Goal: Information Seeking & Learning: Learn about a topic

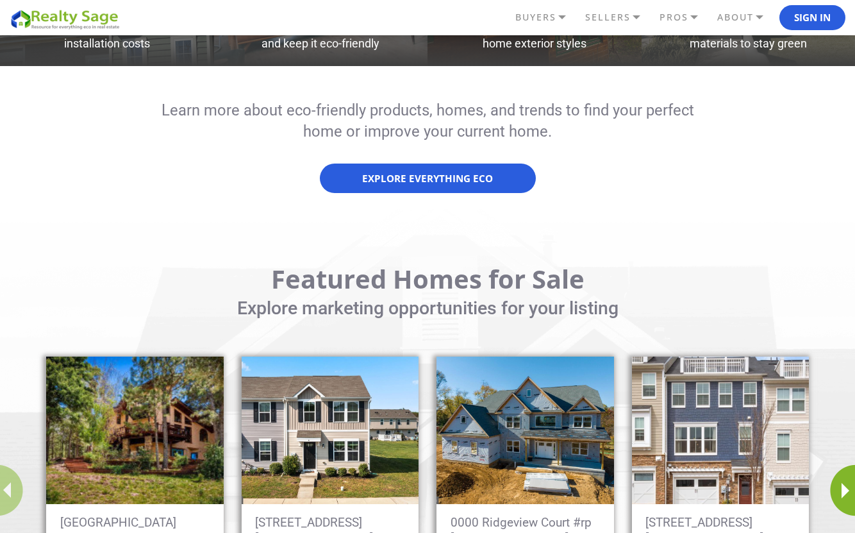
scroll to position [897, 0]
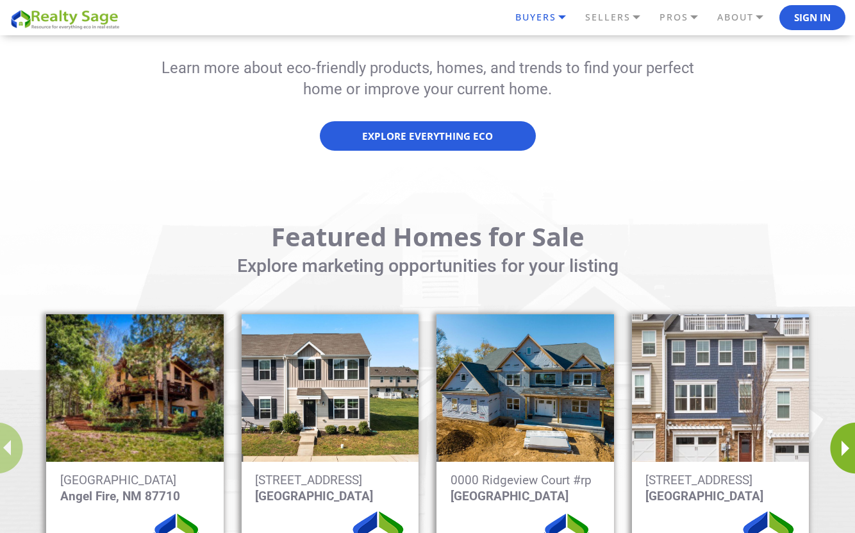
click at [548, 17] on link "BUYERS" at bounding box center [547, 17] width 70 height 22
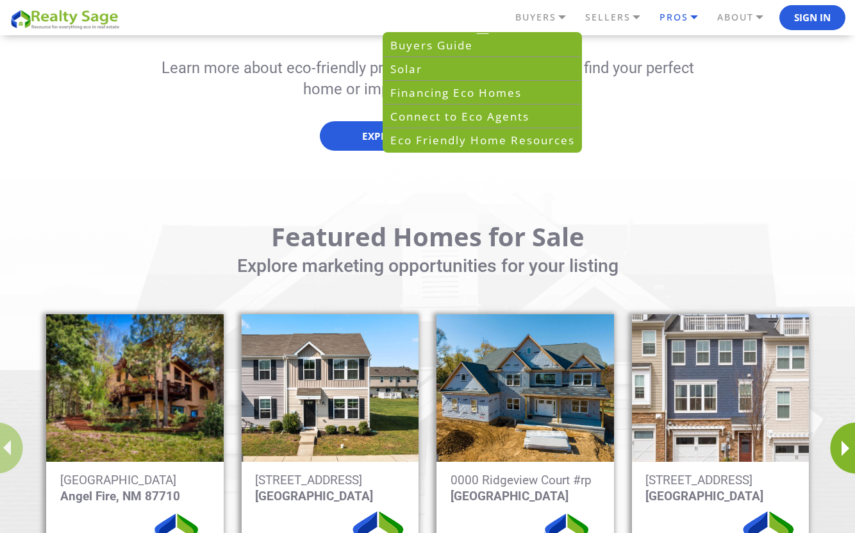
click at [664, 19] on link "PROS" at bounding box center [685, 17] width 58 height 22
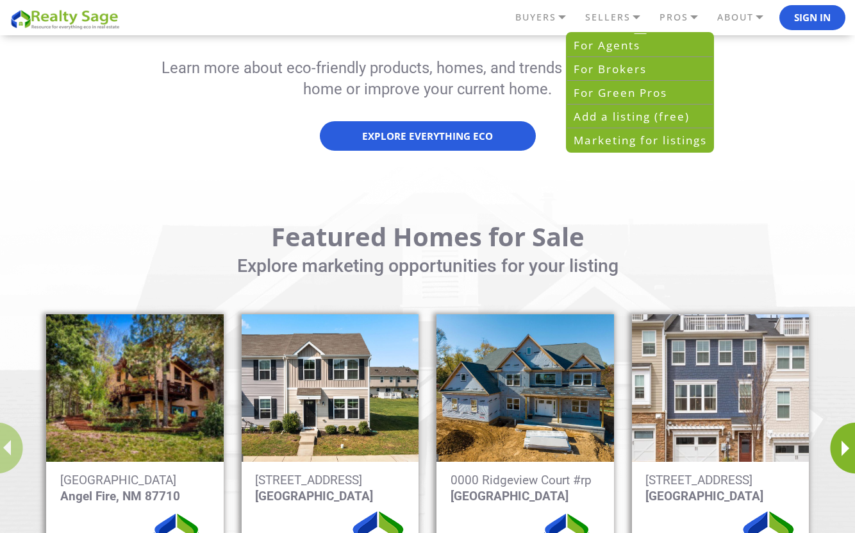
click at [115, 74] on div "Learn more about eco-friendly products, homes, and trends to find your perfect …" at bounding box center [427, 104] width 855 height 93
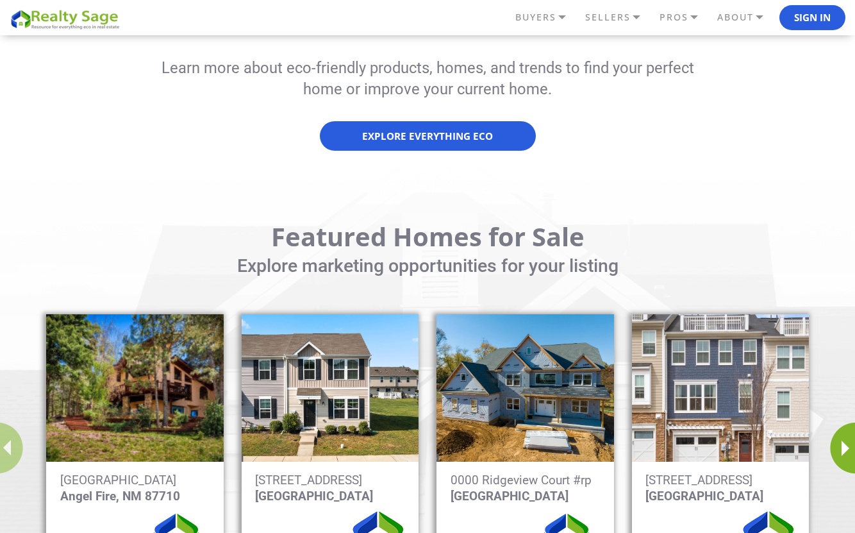
click at [518, 87] on p "Learn more about eco-friendly products, homes, and trends to find your perfect …" at bounding box center [428, 79] width 558 height 43
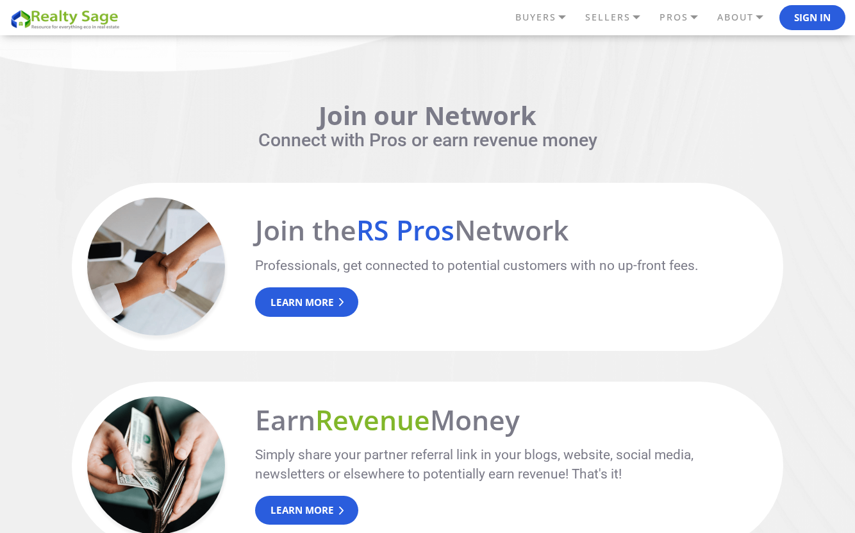
scroll to position [1731, 0]
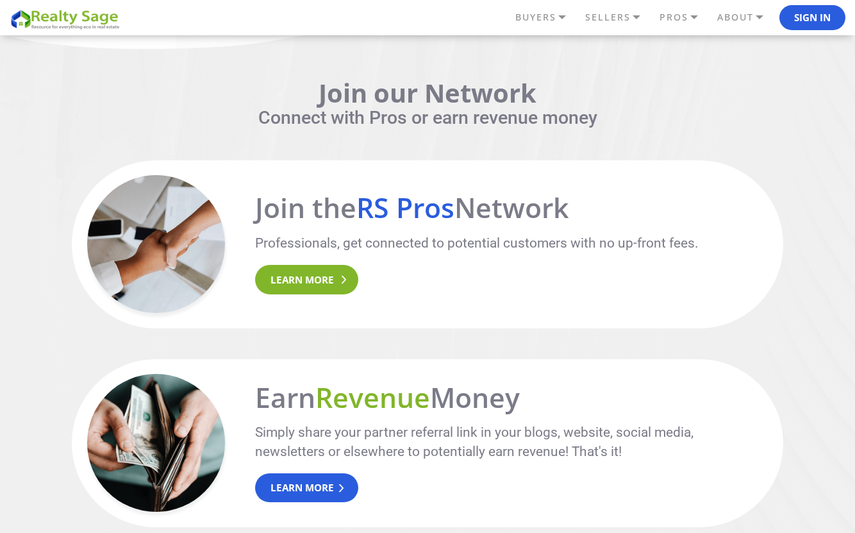
click at [338, 276] on link "Learn More" at bounding box center [306, 279] width 103 height 29
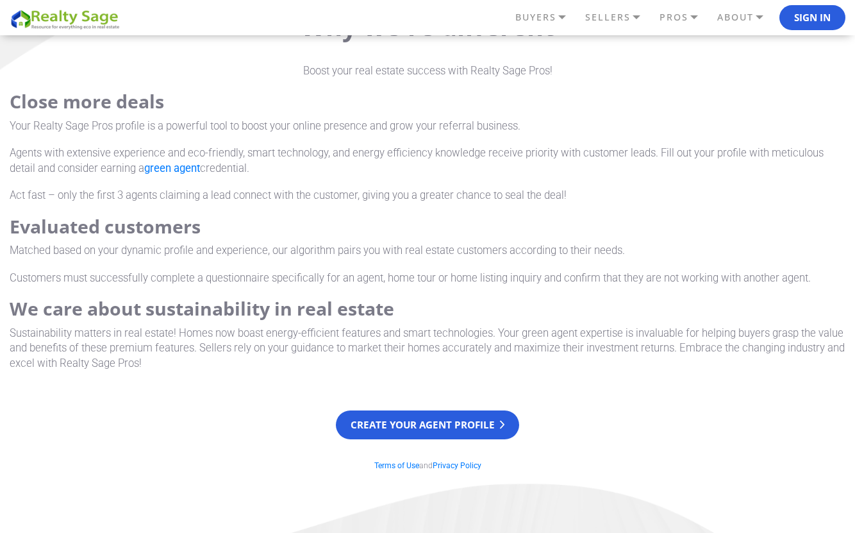
scroll to position [1346, 0]
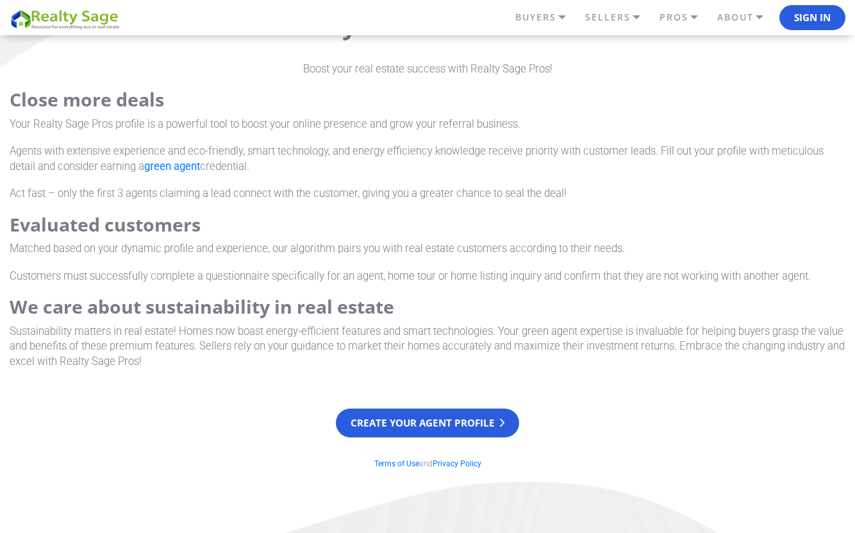
click at [512, 144] on p "Agents with extensive experience and eco-friendly, smart technology, and energy…" at bounding box center [428, 159] width 836 height 30
